Goal: Task Accomplishment & Management: Manage account settings

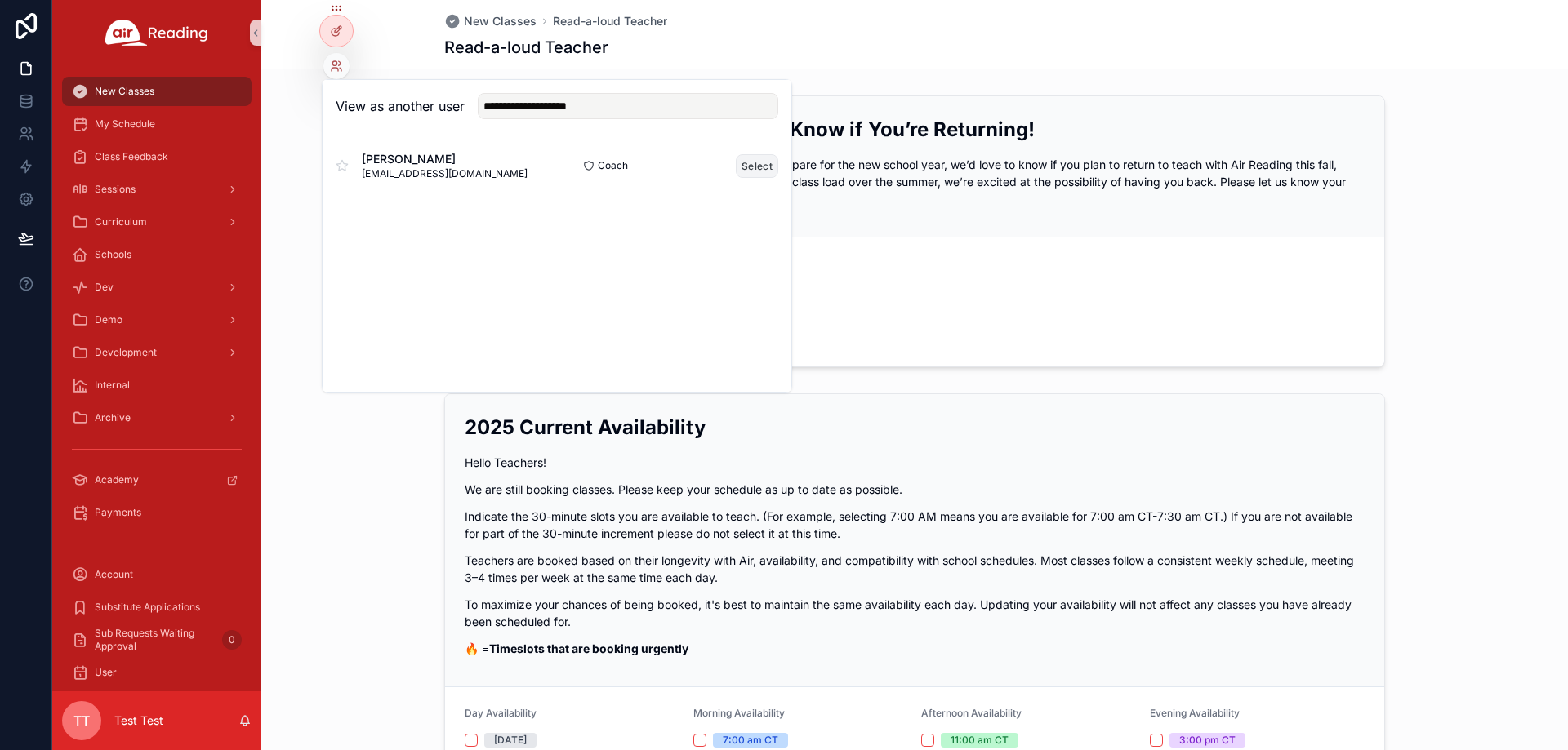
type input "**********"
click at [763, 164] on button "Select" at bounding box center [757, 166] width 42 height 24
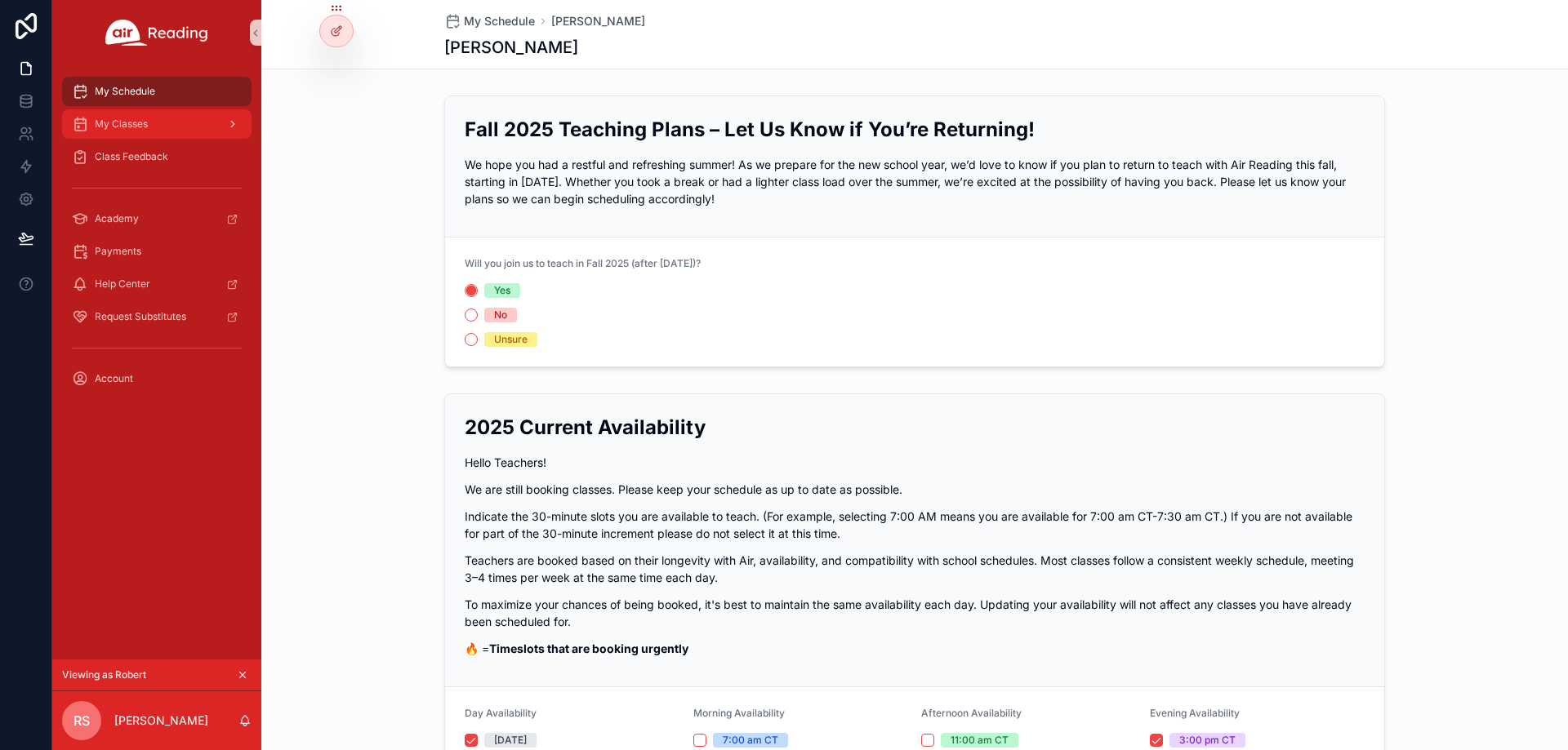
click at [161, 123] on div "My Classes" at bounding box center [157, 123] width 170 height 26
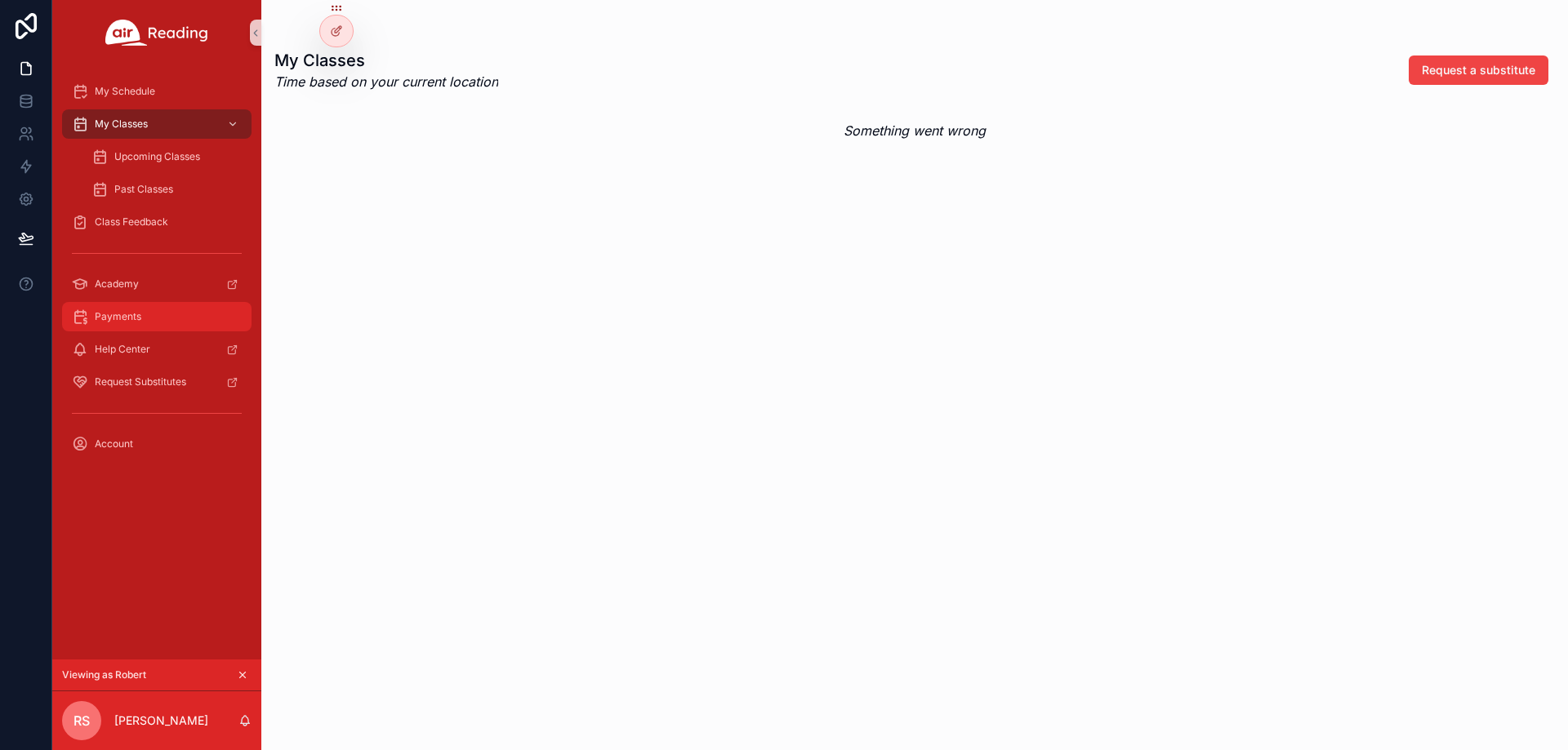
click at [164, 318] on div "Payments" at bounding box center [157, 316] width 170 height 26
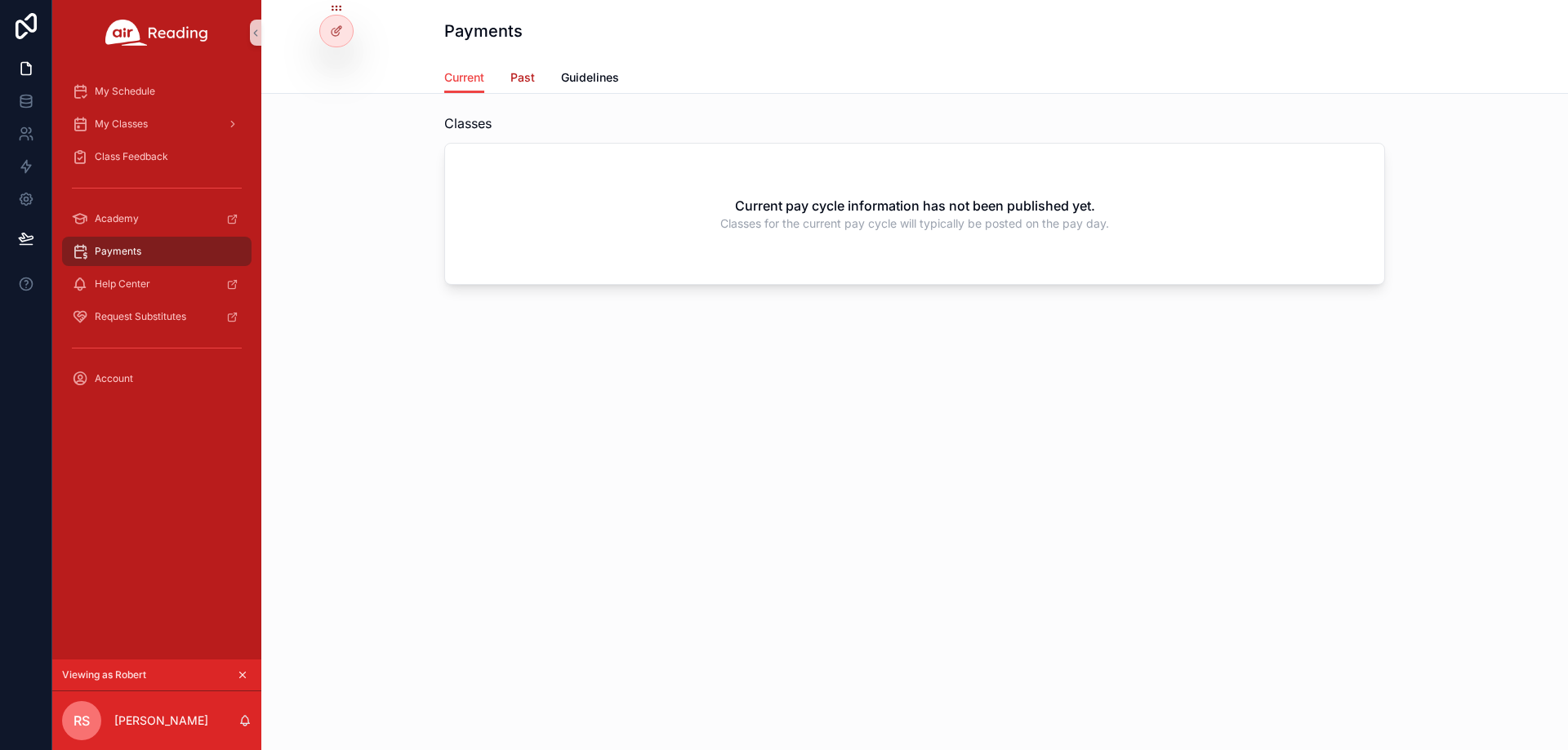
click at [532, 76] on span "Past" at bounding box center [522, 77] width 24 height 16
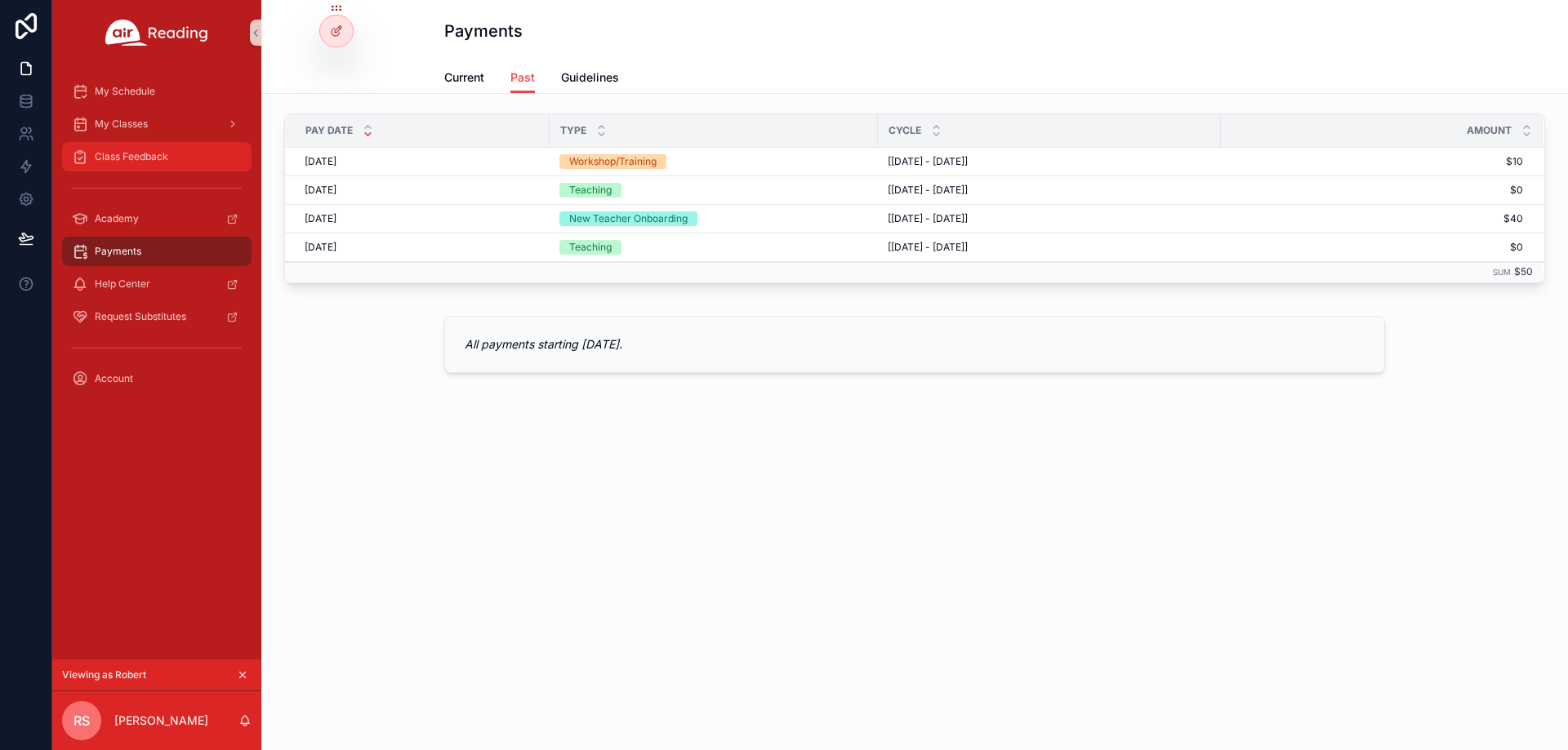
click at [164, 157] on span "Class Feedback" at bounding box center [131, 157] width 73 height 13
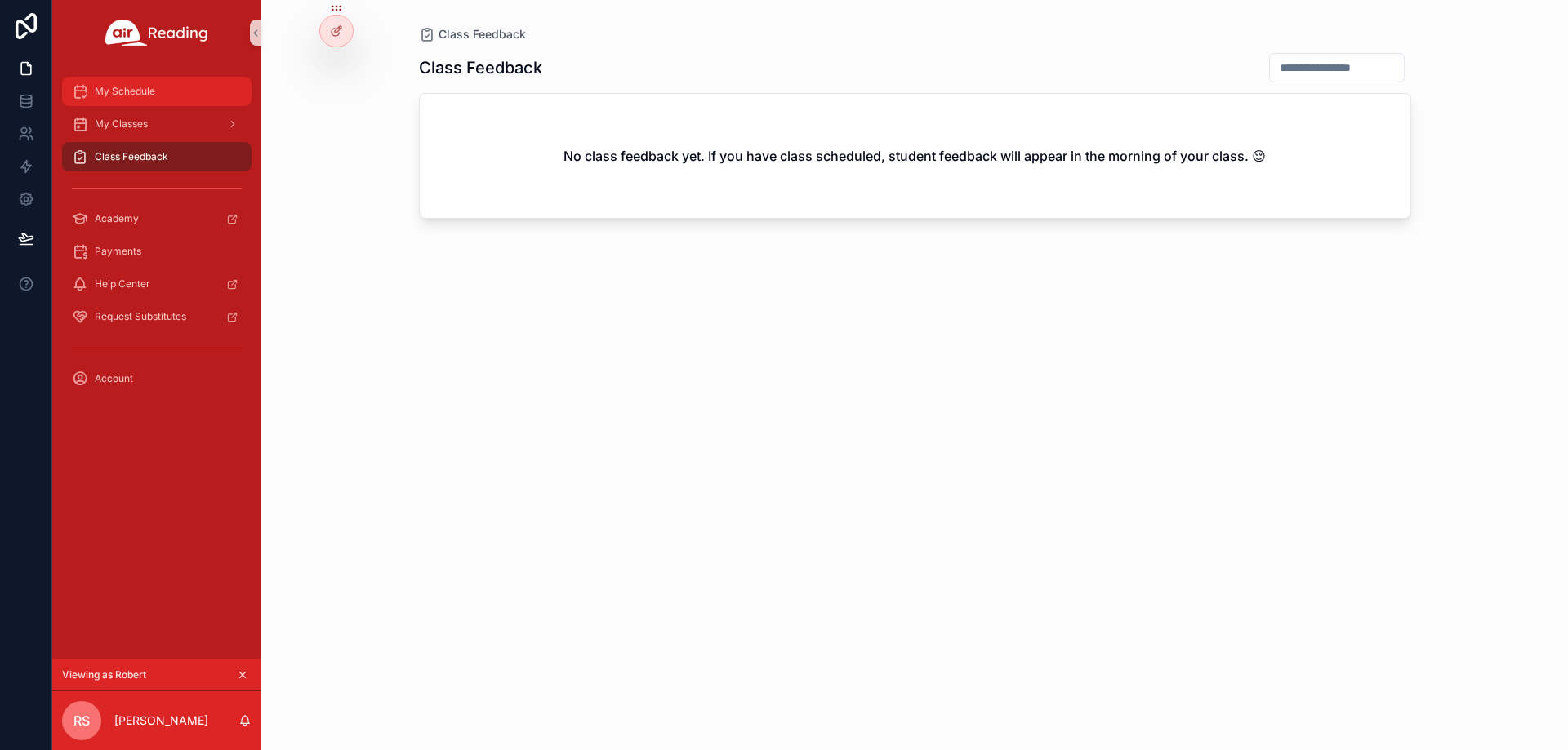
click at [200, 90] on div "My Schedule" at bounding box center [157, 91] width 170 height 26
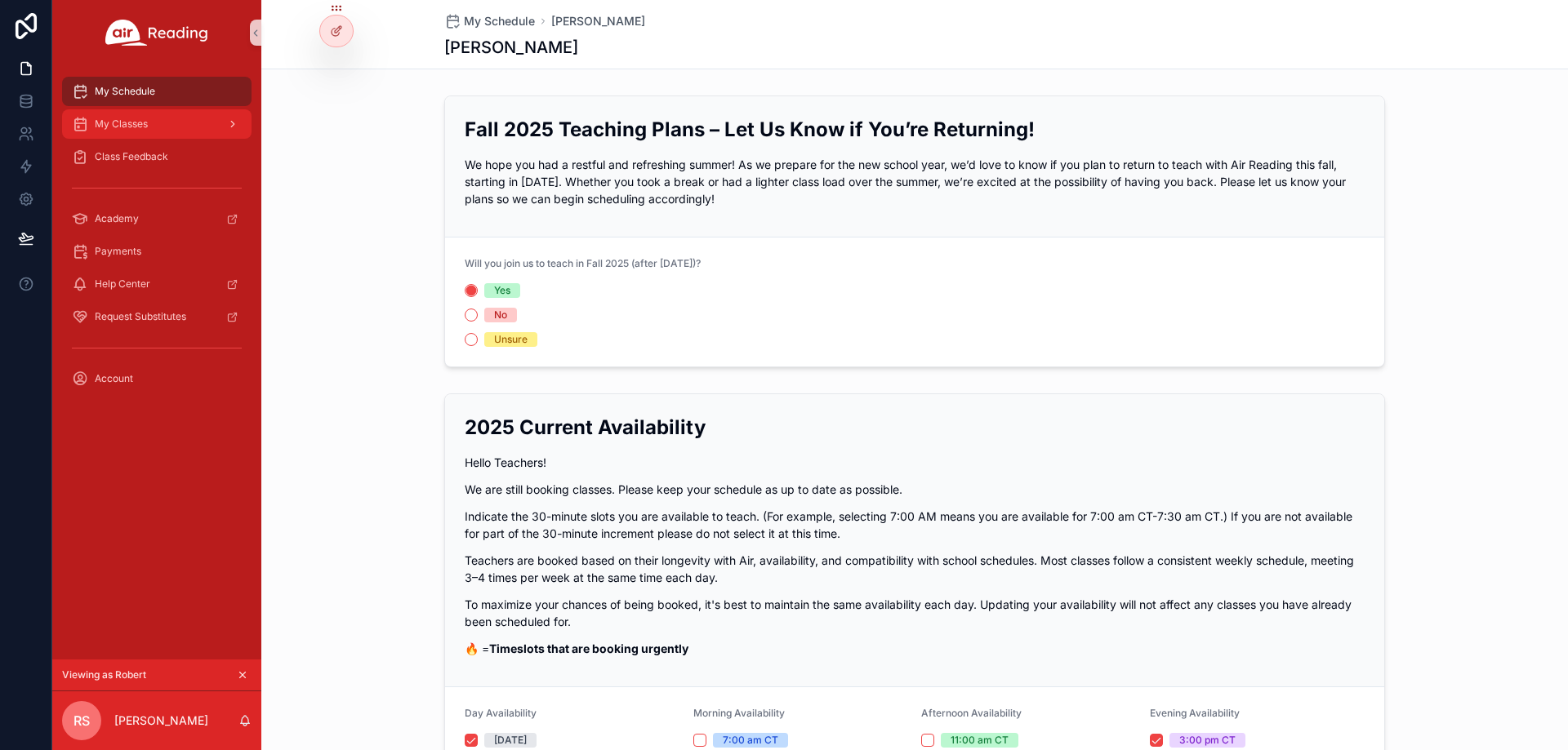
click at [119, 116] on div "My Classes" at bounding box center [157, 123] width 170 height 26
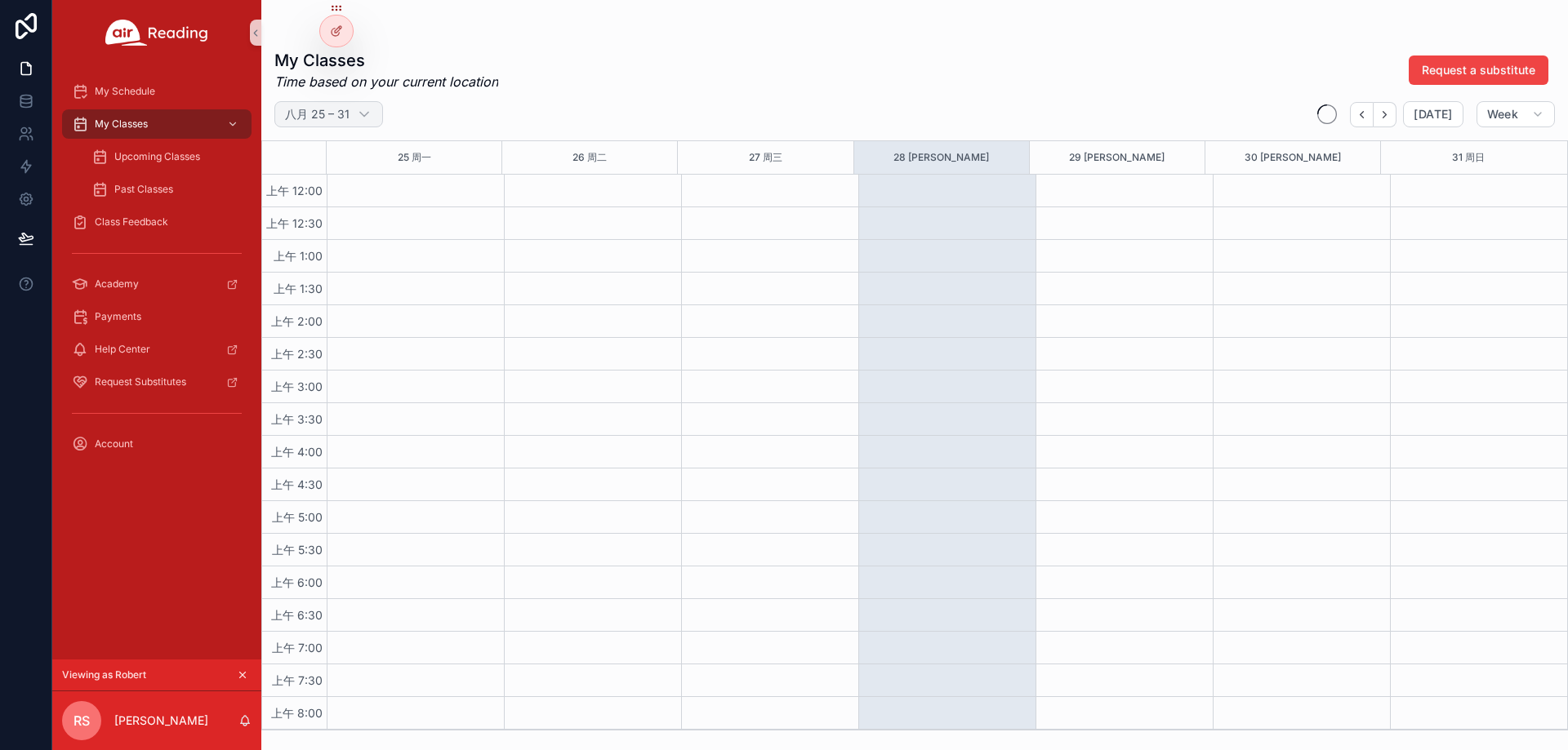
click at [325, 119] on h2 "八月 25 – 31" at bounding box center [317, 114] width 65 height 16
select select "****"
select select "*"
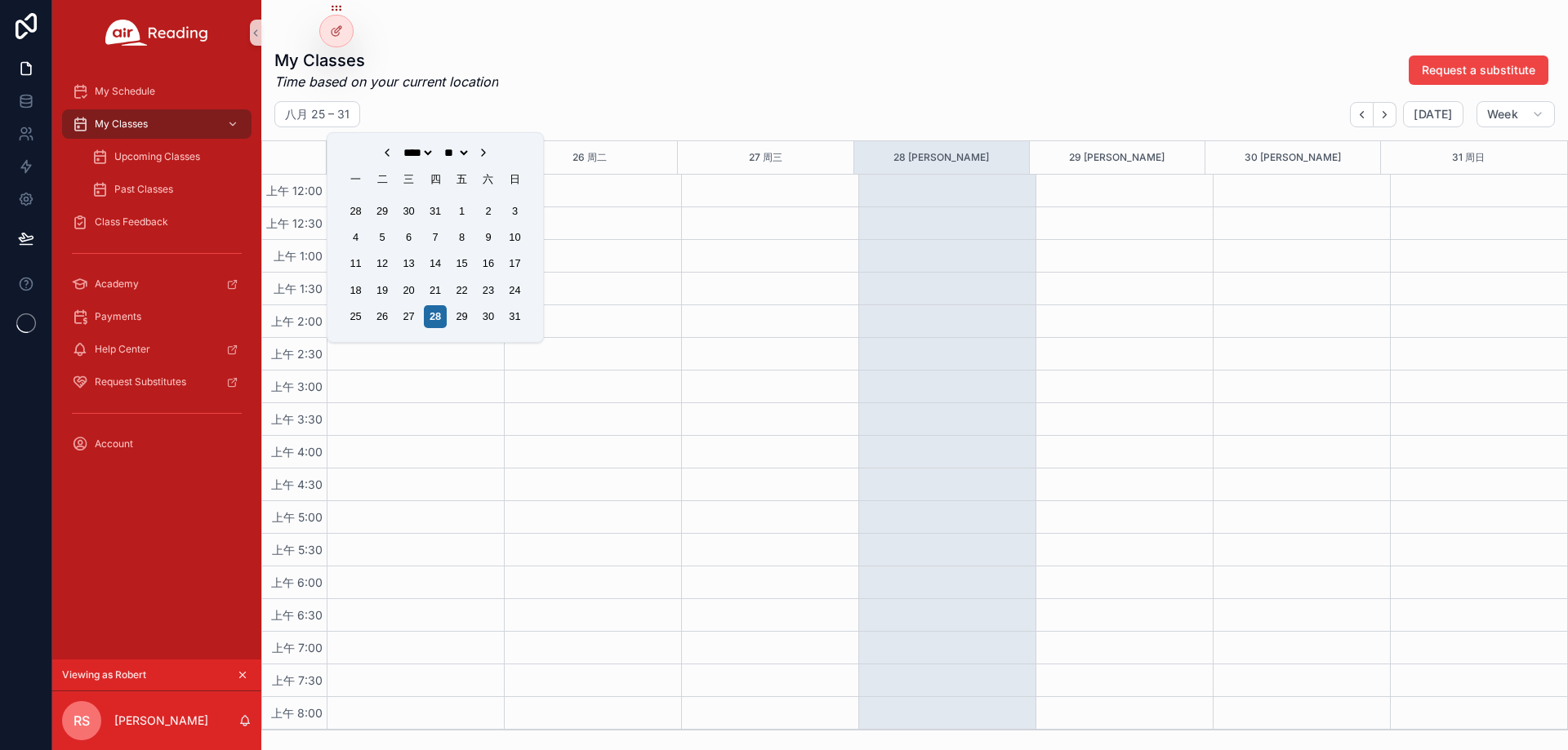
select select "****"
select select "*"
click at [441, 146] on select "** ** ** ** ** ** ** ** ** ** *** ***" at bounding box center [456, 153] width 30 height 13
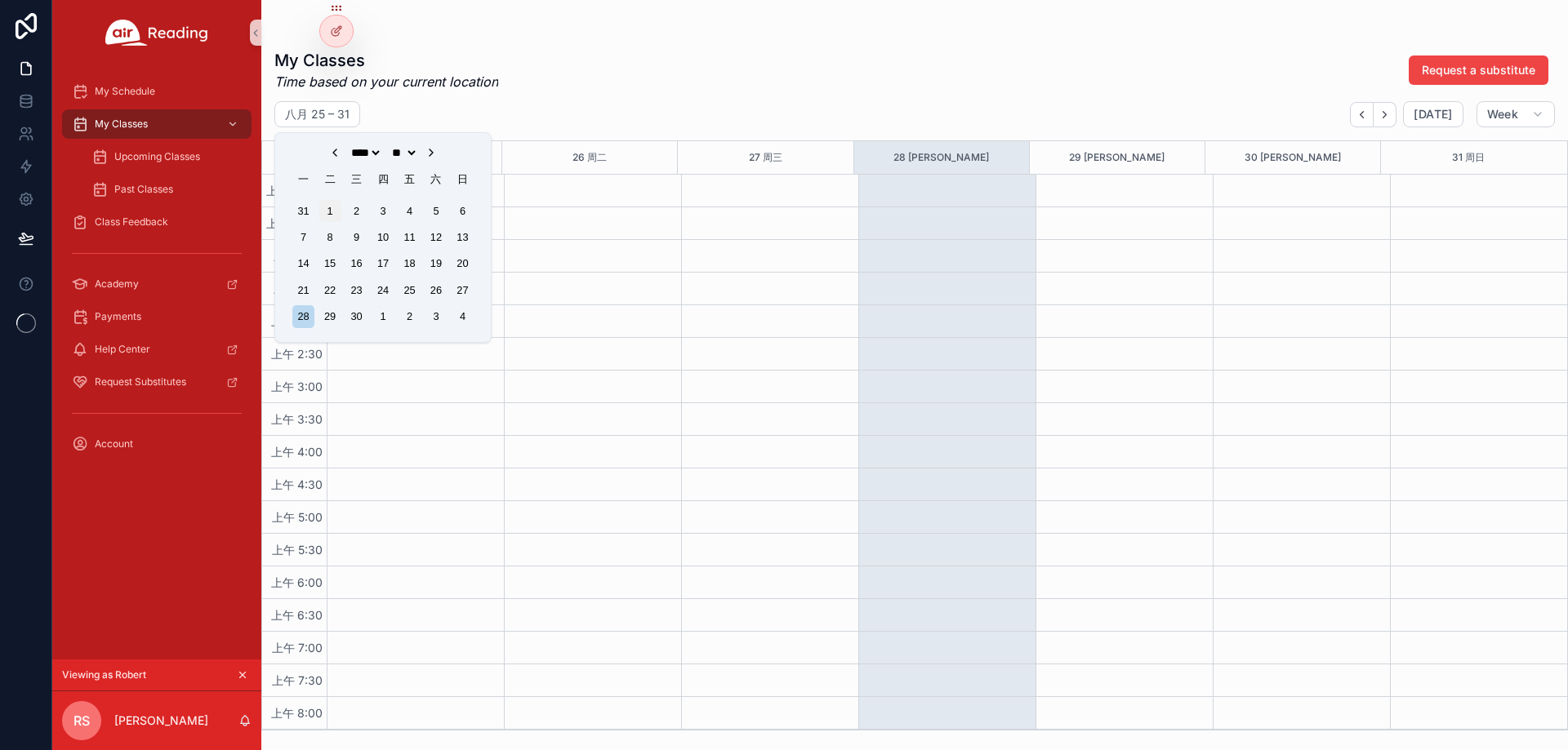
click at [340, 212] on div "1" at bounding box center [329, 211] width 22 height 22
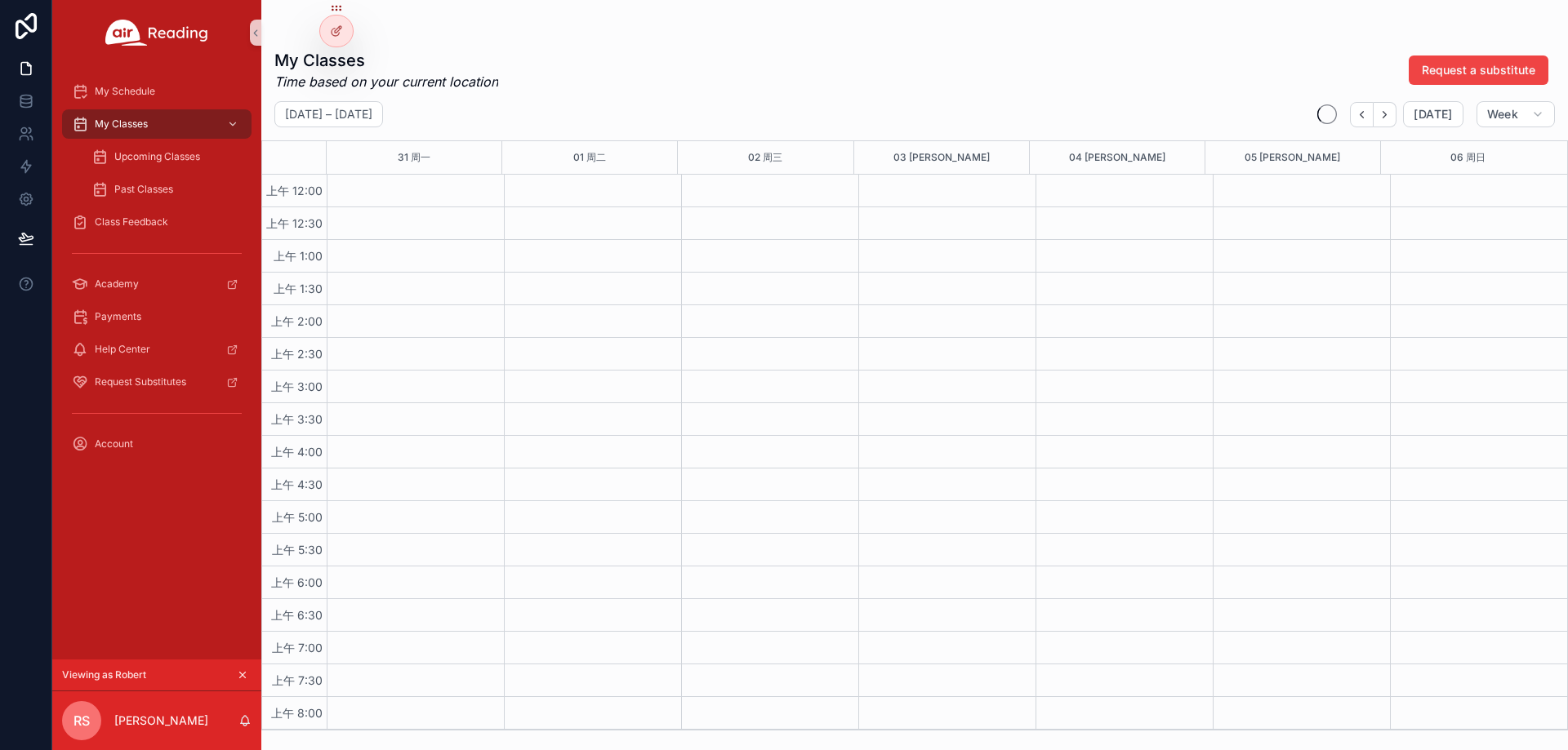
click at [949, 59] on div "My Classes Time based on your current location Request a substitute" at bounding box center [914, 70] width 1280 height 42
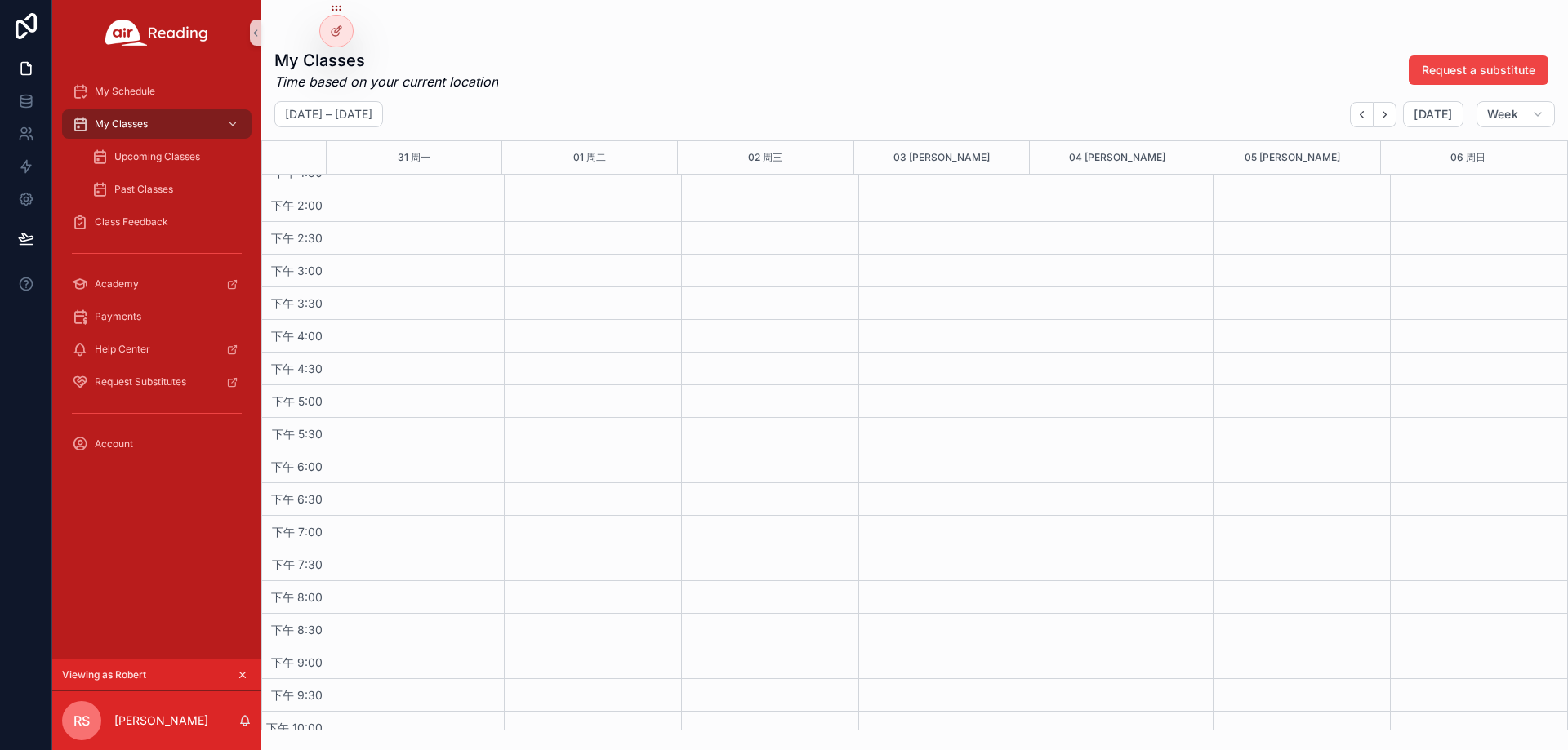
scroll to position [1012, 0]
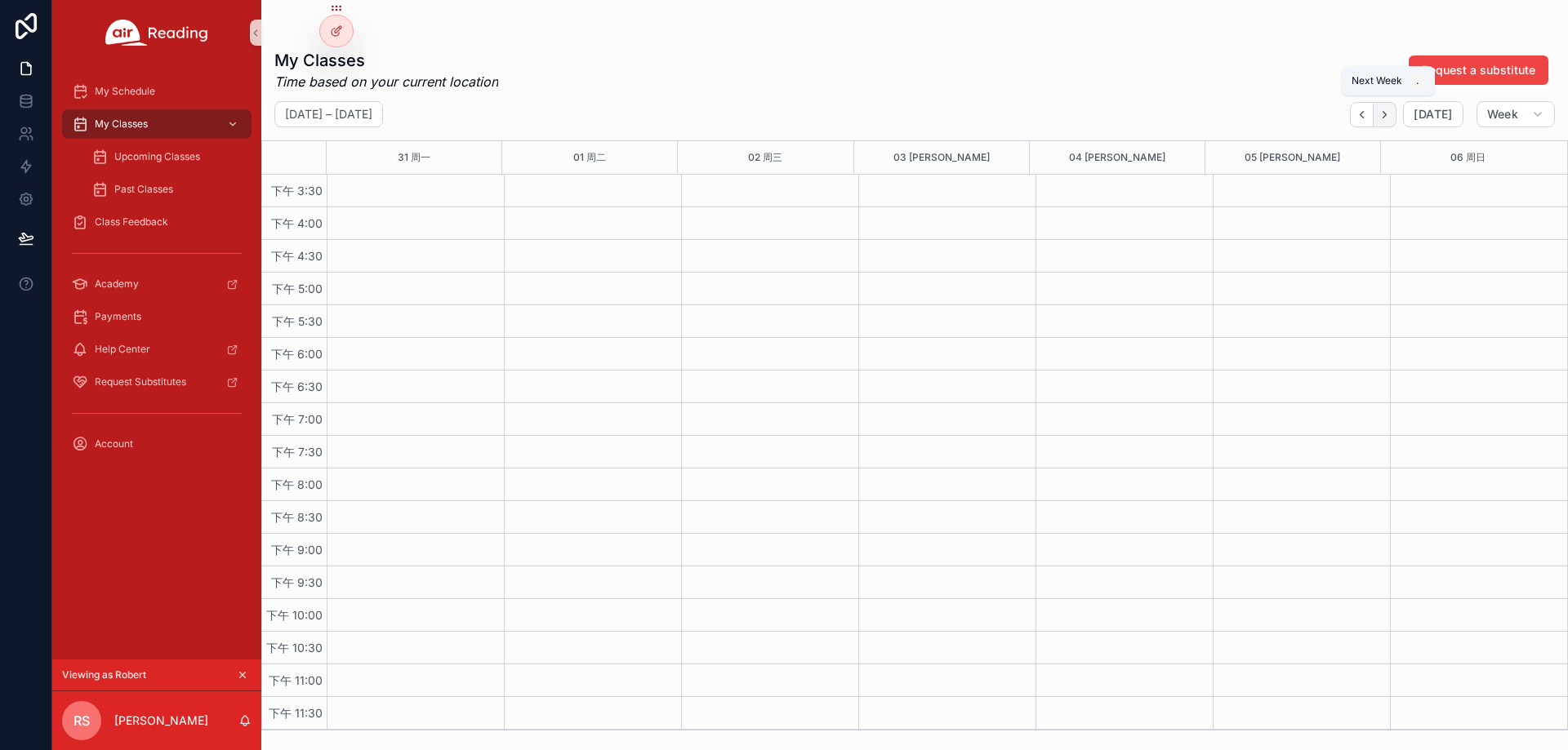
click at [1388, 120] on button "Next" at bounding box center [1385, 115] width 23 height 25
click at [1386, 116] on icon "Next" at bounding box center [1384, 115] width 13 height 13
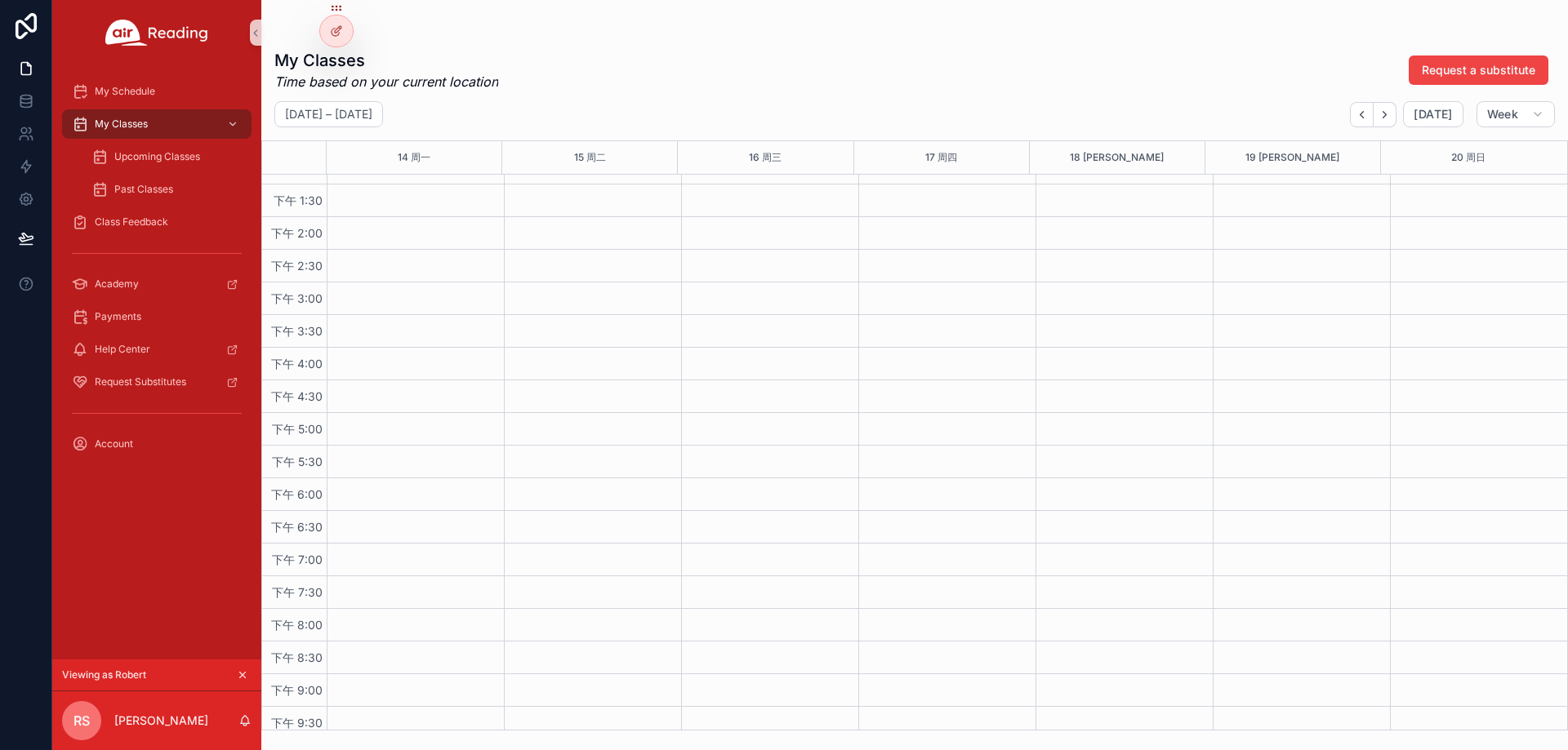
scroll to position [1012, 0]
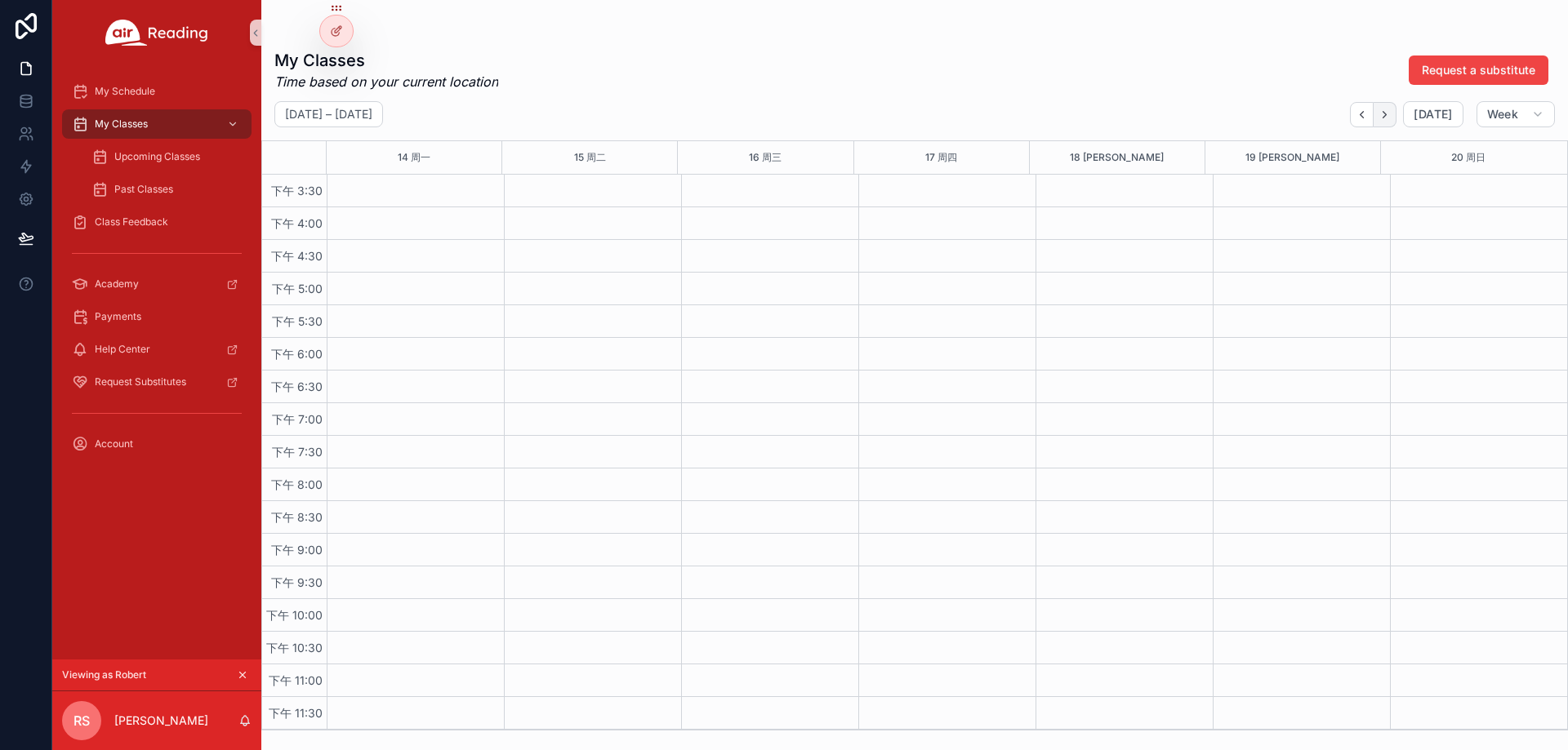
click at [1389, 102] on button "Next" at bounding box center [1385, 115] width 23 height 25
click at [1387, 111] on icon "Next" at bounding box center [1384, 115] width 13 height 13
click at [1388, 112] on icon "Next" at bounding box center [1384, 115] width 13 height 13
click at [1394, 107] on button "Next" at bounding box center [1385, 115] width 23 height 25
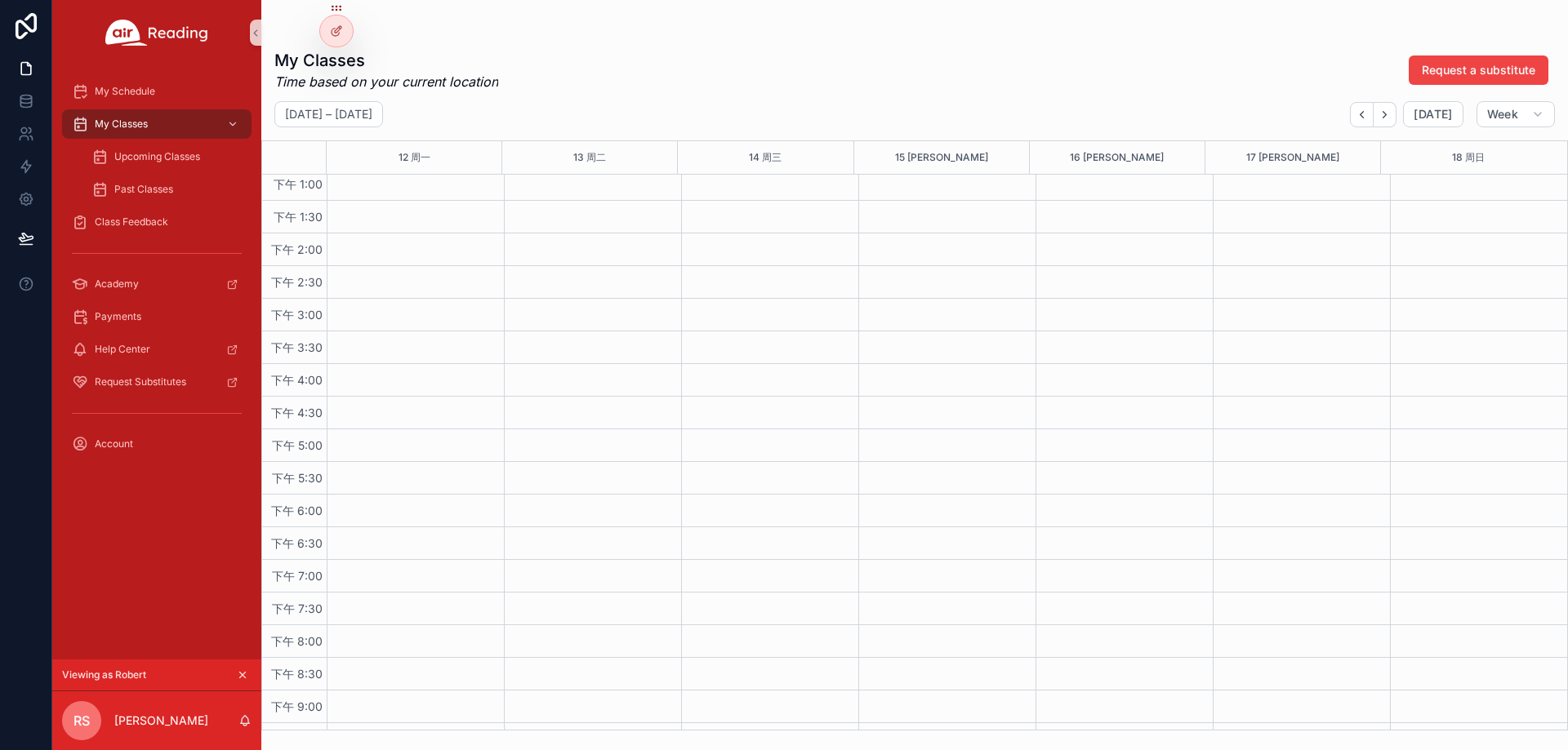
scroll to position [1012, 0]
click at [1392, 103] on button "Next" at bounding box center [1385, 115] width 23 height 25
click at [1387, 121] on button "Next" at bounding box center [1385, 115] width 23 height 25
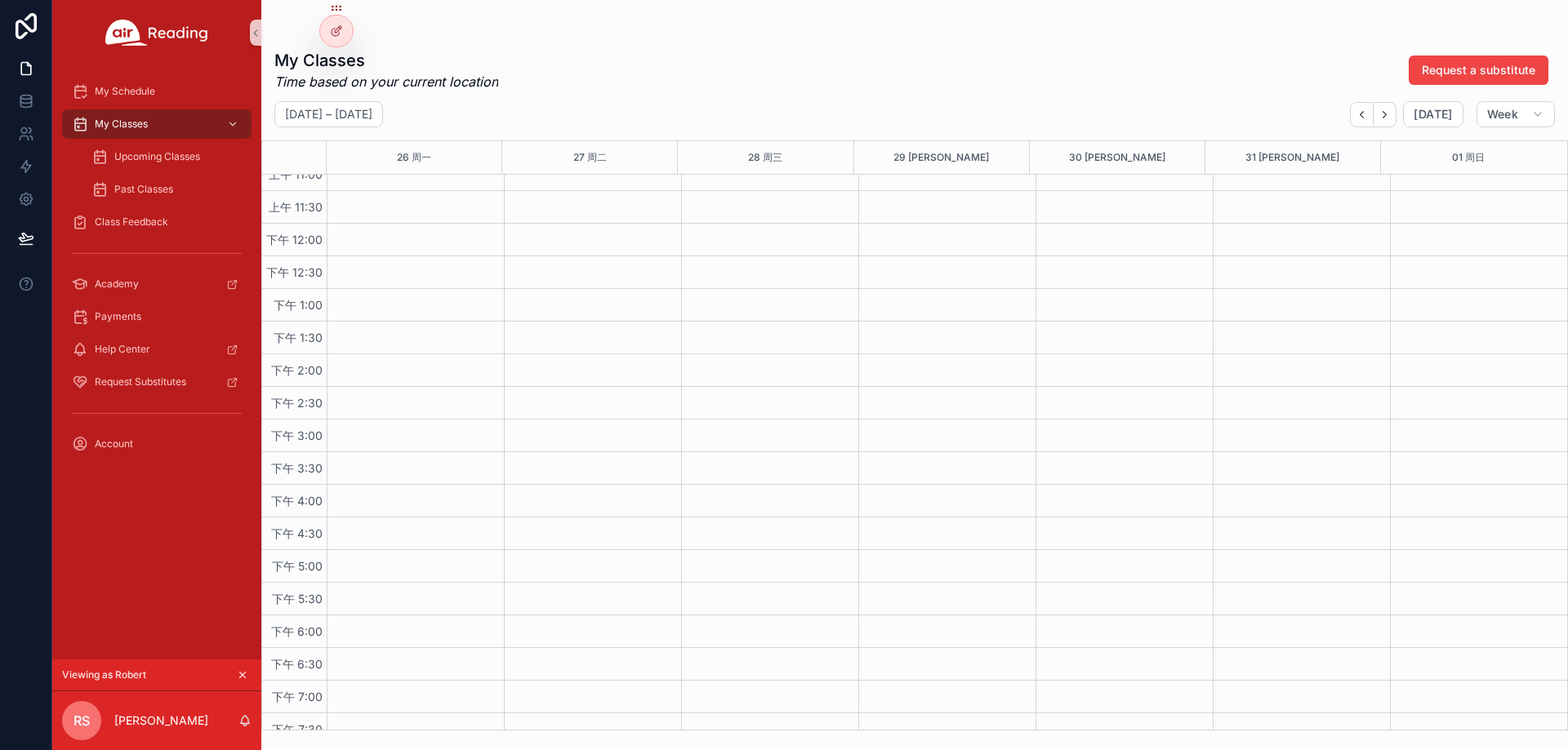
scroll to position [1012, 0]
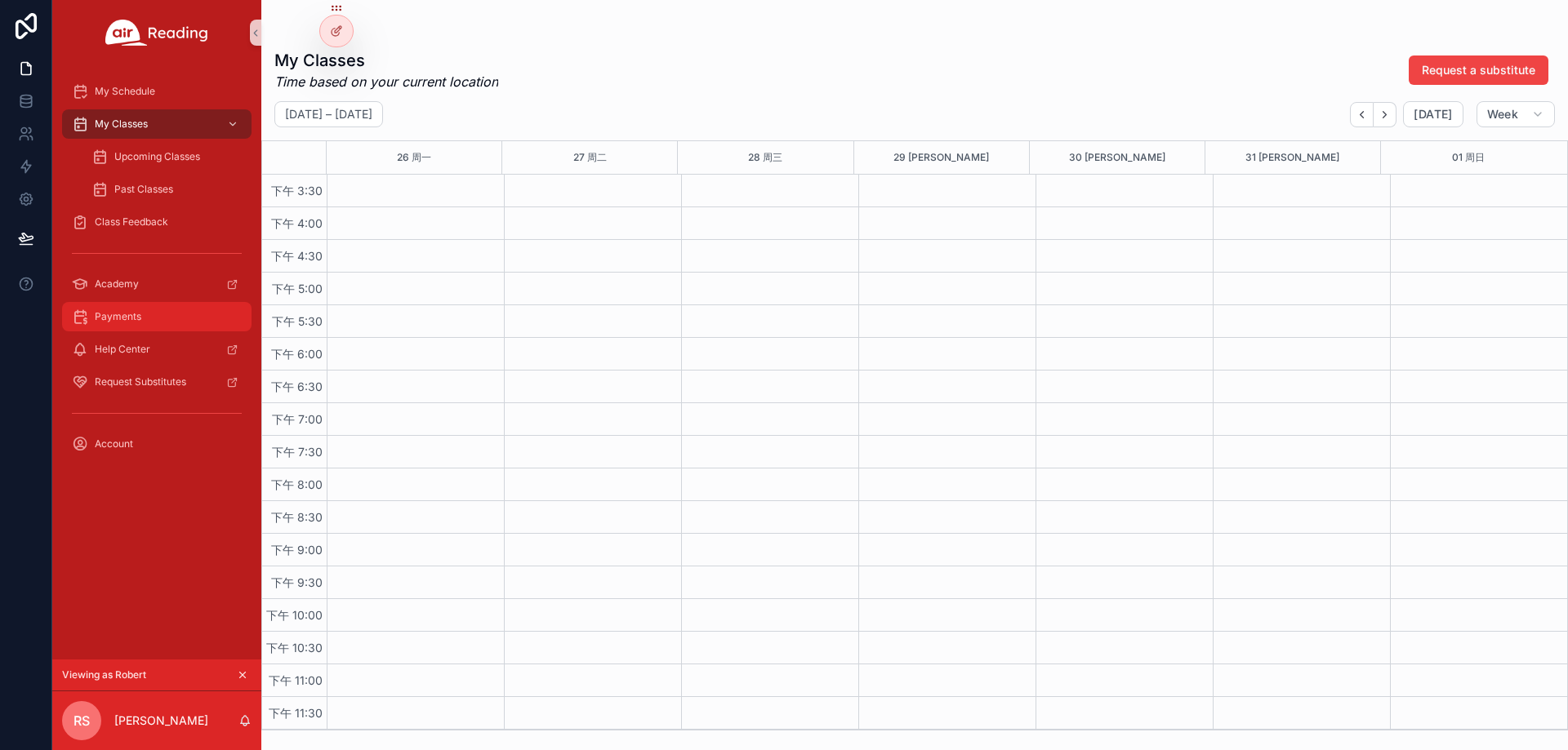
click at [143, 319] on div "Payments" at bounding box center [157, 316] width 170 height 26
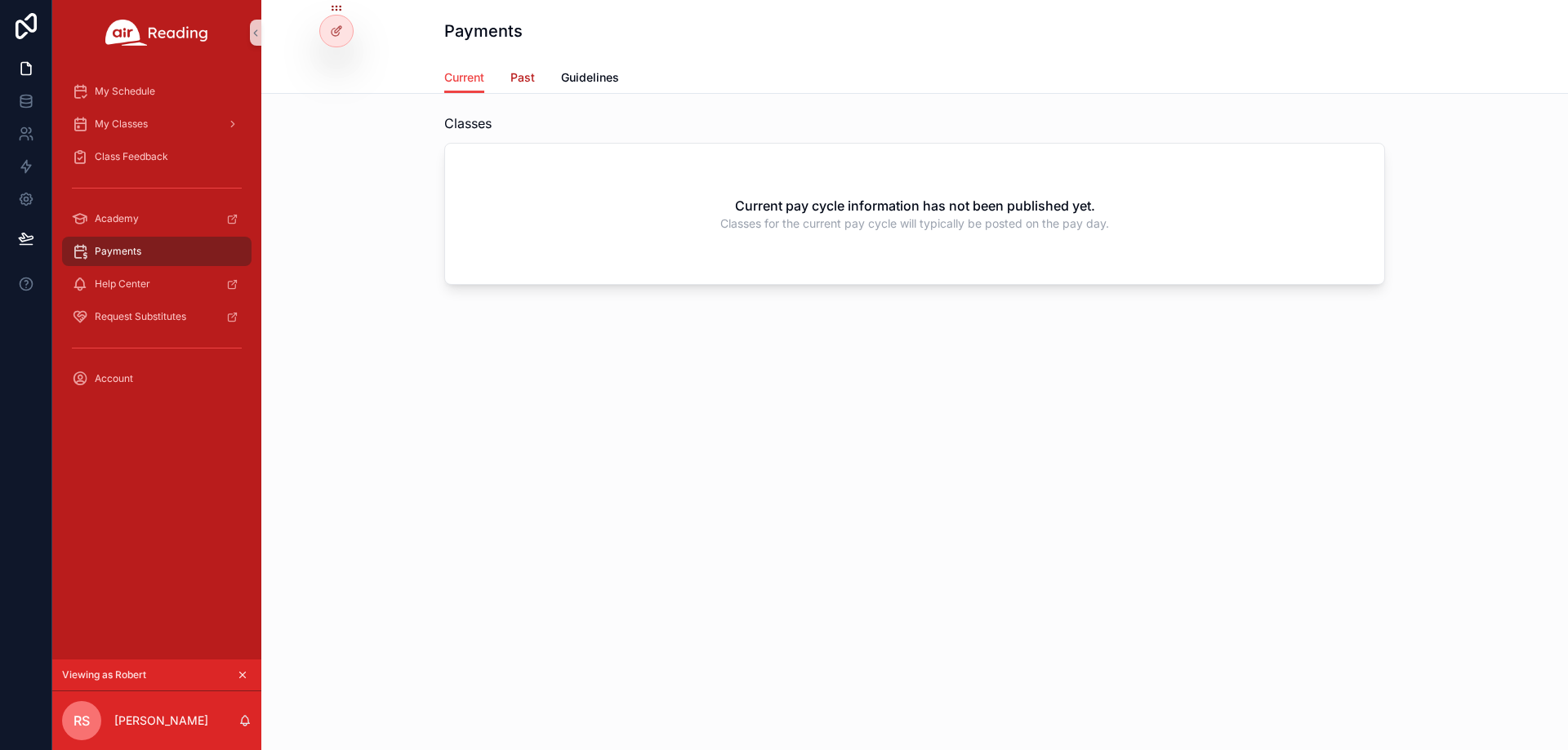
click at [530, 76] on span "Past" at bounding box center [522, 77] width 24 height 16
